Goal: Navigation & Orientation: Go to known website

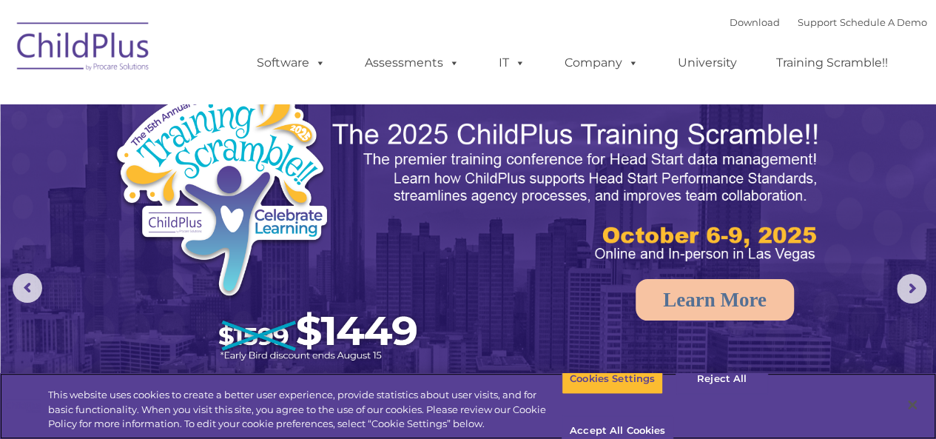
select select "MEDIUM"
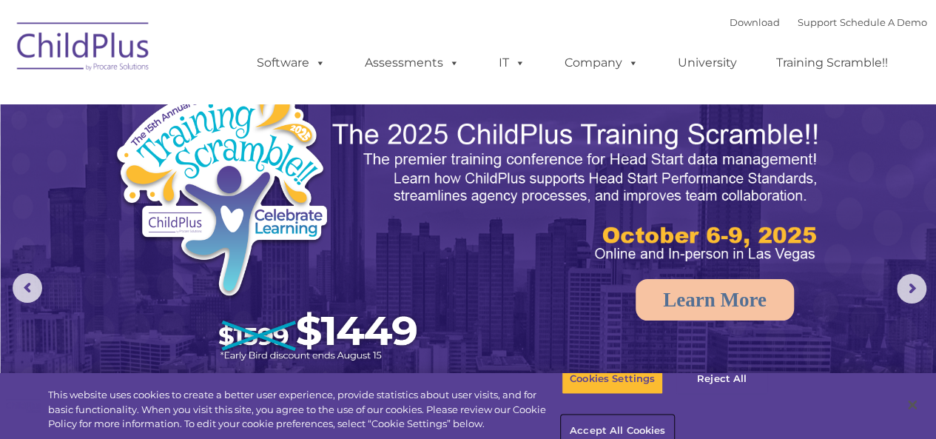
click at [673, 416] on button "Accept All Cookies" at bounding box center [618, 431] width 112 height 31
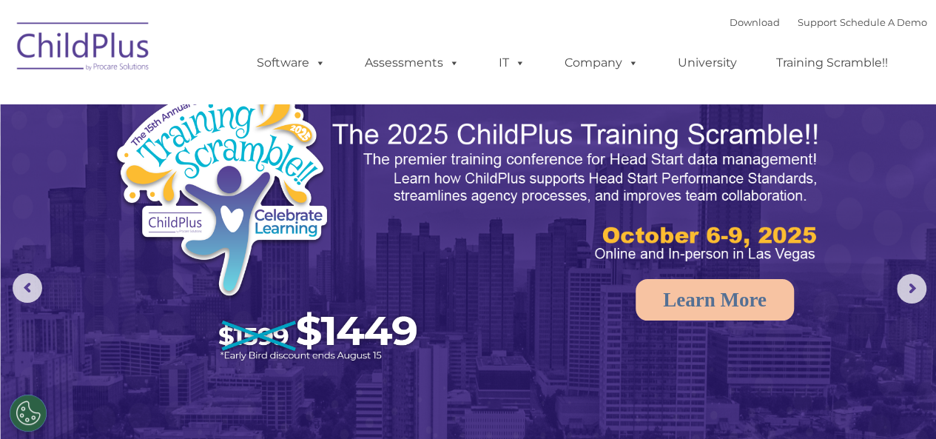
click at [95, 50] on img at bounding box center [84, 49] width 148 height 74
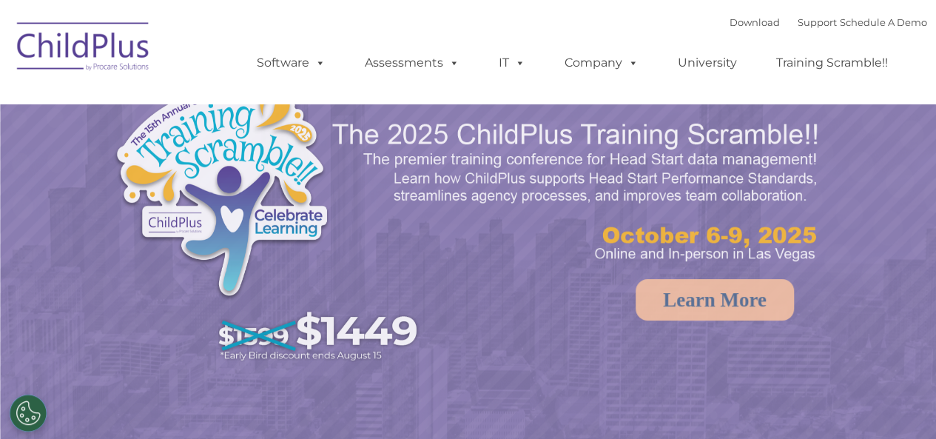
select select "MEDIUM"
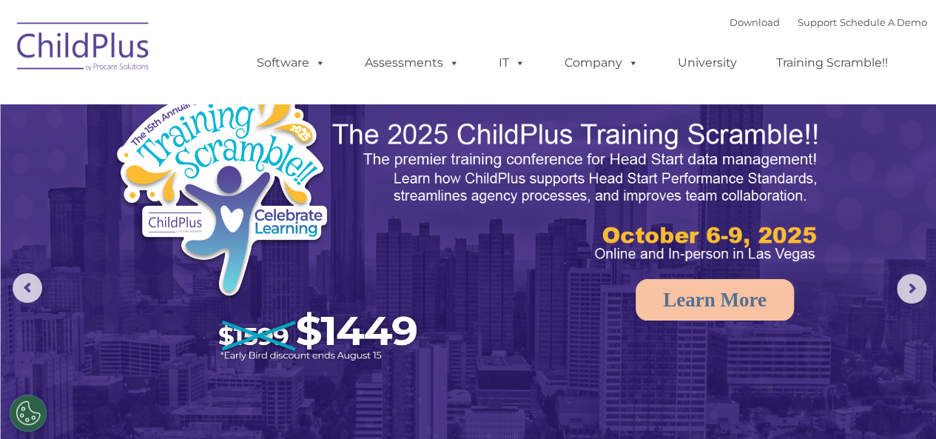
scroll to position [13, 0]
